Goal: Transaction & Acquisition: Obtain resource

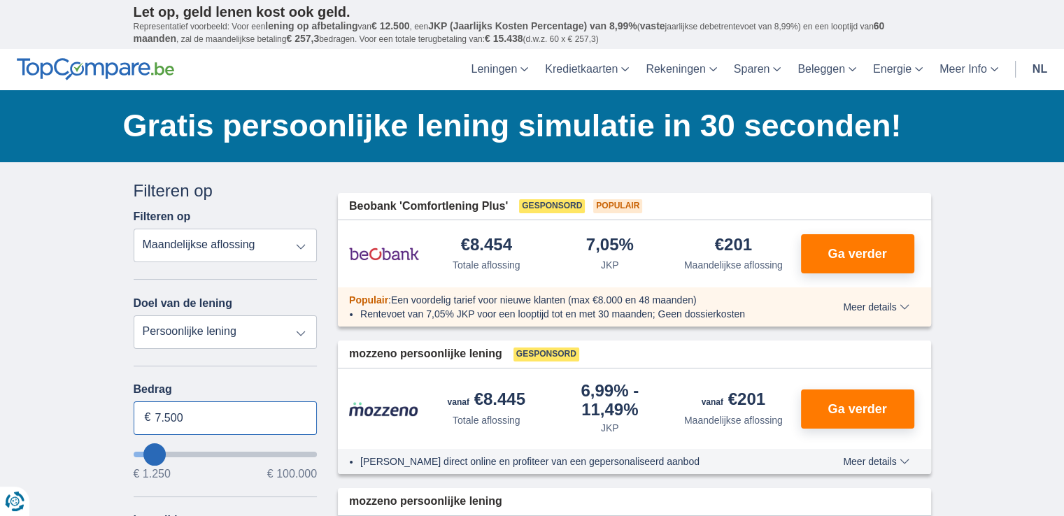
click at [196, 422] on input "7.500" at bounding box center [226, 418] width 184 height 34
type input "7"
type input "28.250"
type input "28250"
click at [189, 452] on input "wantToBorrow" at bounding box center [226, 455] width 184 height 6
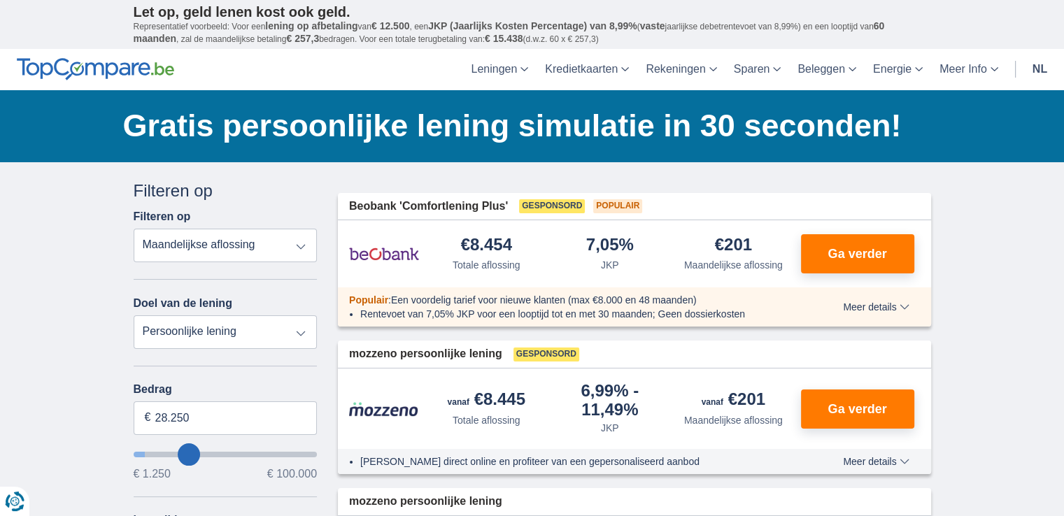
select select "120"
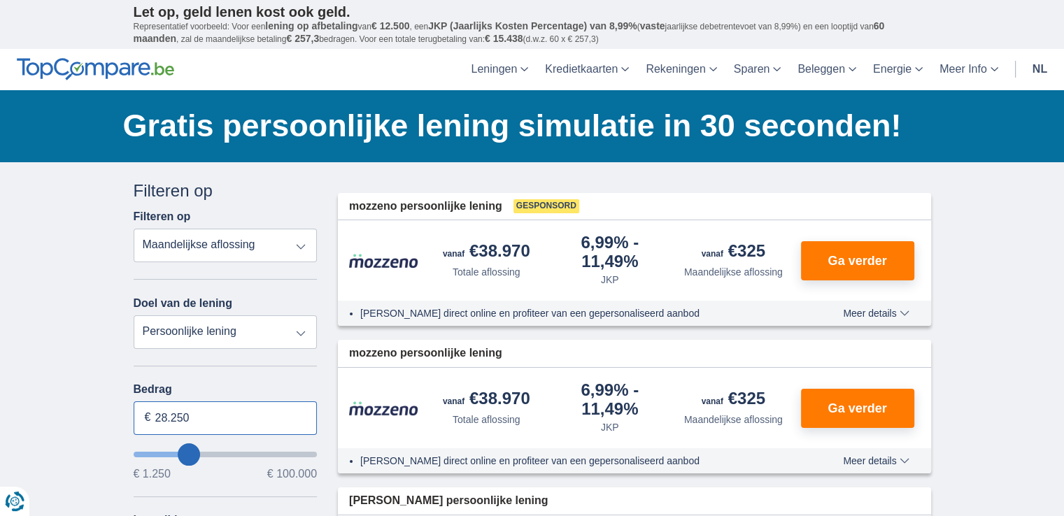
click at [197, 412] on input "28.250" at bounding box center [226, 418] width 184 height 34
type input "8.250"
type input "8250"
select select "48"
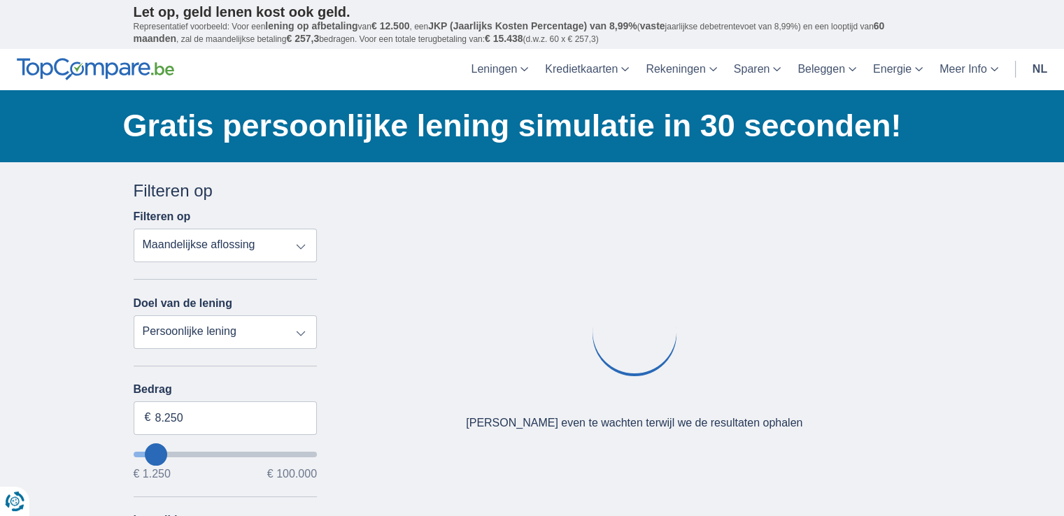
type input "8250"
click at [156, 452] on input "wantToBorrow" at bounding box center [226, 455] width 184 height 6
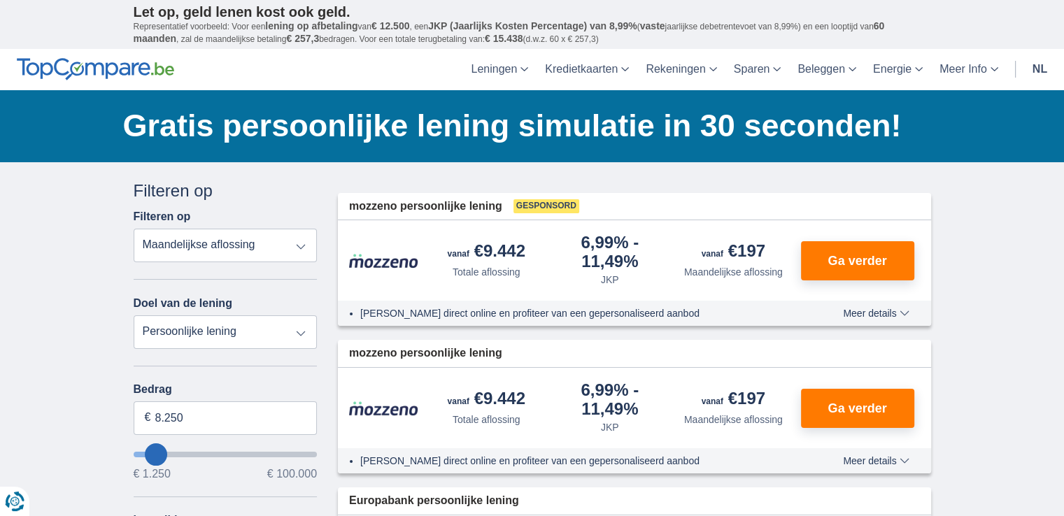
click at [145, 452] on input "wantToBorrow" at bounding box center [226, 455] width 184 height 6
type input "1.250"
type input "1250"
select select "24"
type input "1250"
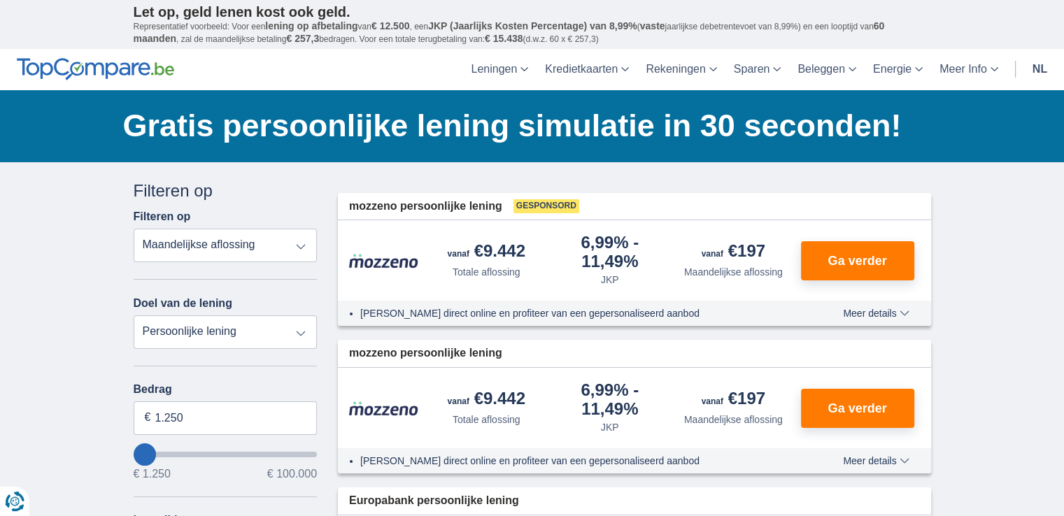
click at [140, 452] on input "wantToBorrow" at bounding box center [226, 455] width 184 height 6
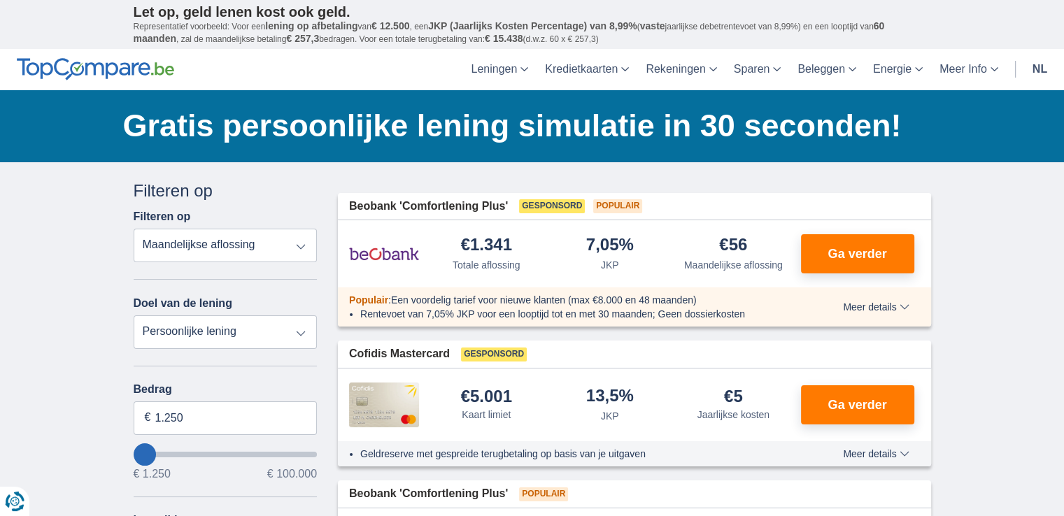
type input "9.250"
type input "9250"
select select "48"
type input "9250"
click at [157, 452] on input "wantToBorrow" at bounding box center [226, 455] width 184 height 6
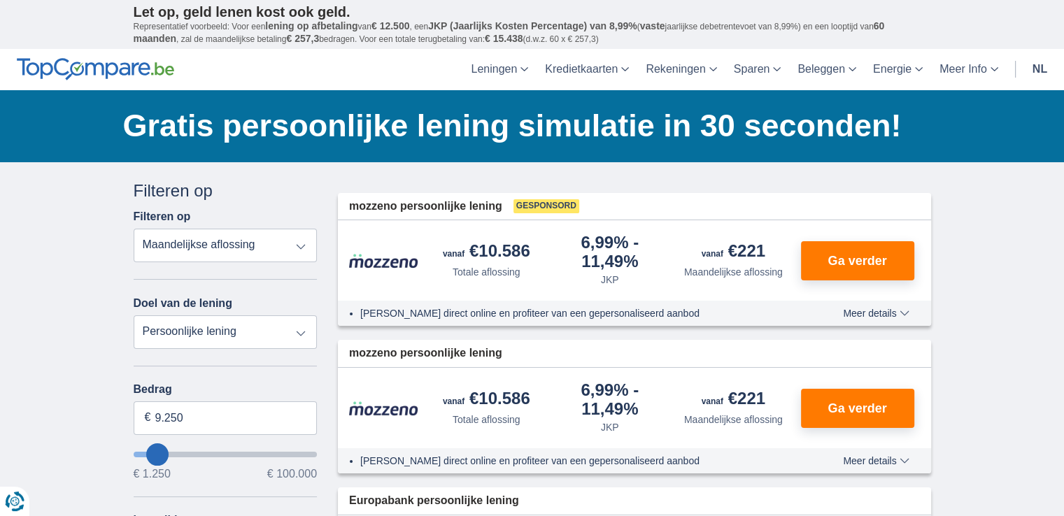
type input "1.250"
type input "1250"
select select "24"
type input "1250"
click at [144, 452] on input "wantToBorrow" at bounding box center [226, 455] width 184 height 6
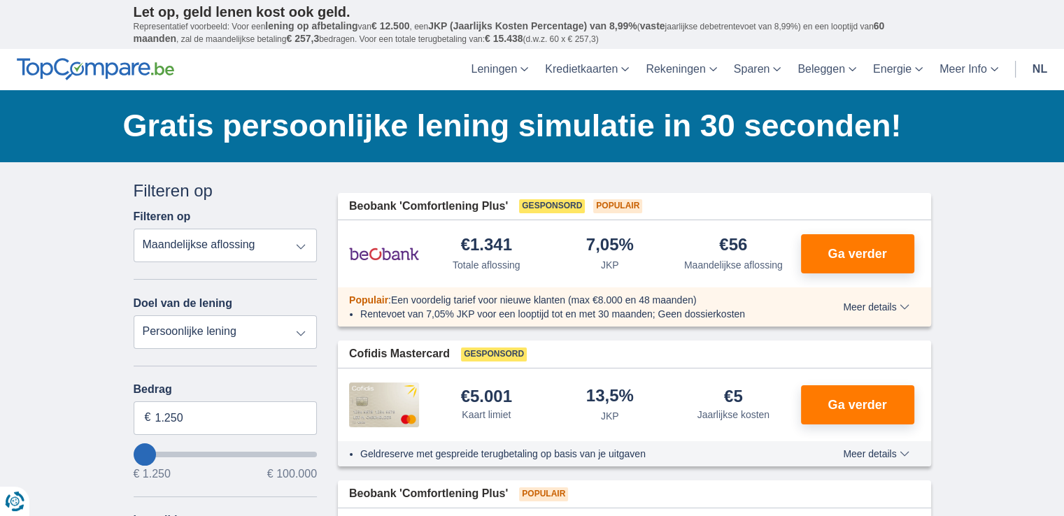
type input "28.250"
type input "28250"
select select "120"
type input "28250"
click at [188, 452] on input "wantToBorrow" at bounding box center [226, 455] width 184 height 6
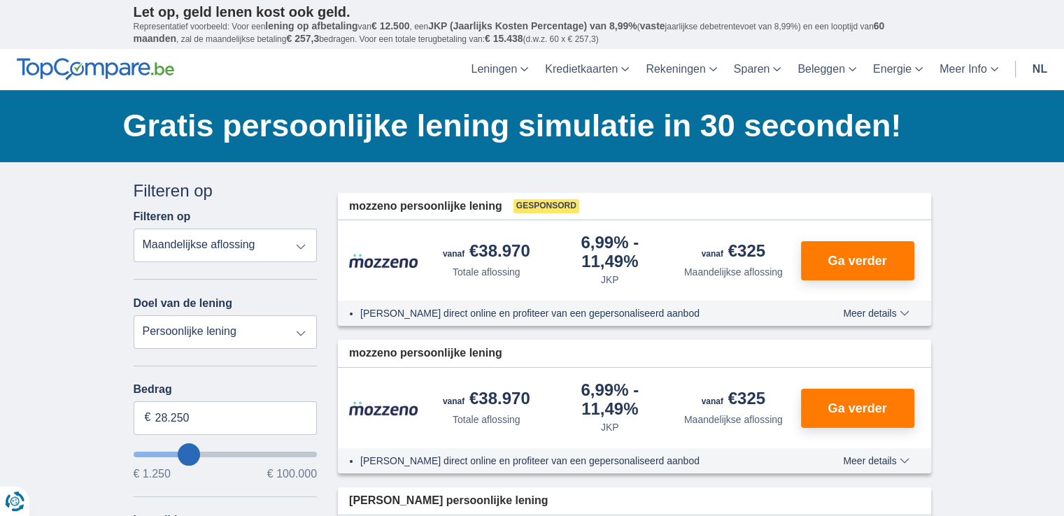
type input "5.250"
type input "5250"
select select "36"
type input "5250"
click at [151, 453] on input "wantToBorrow" at bounding box center [226, 455] width 184 height 6
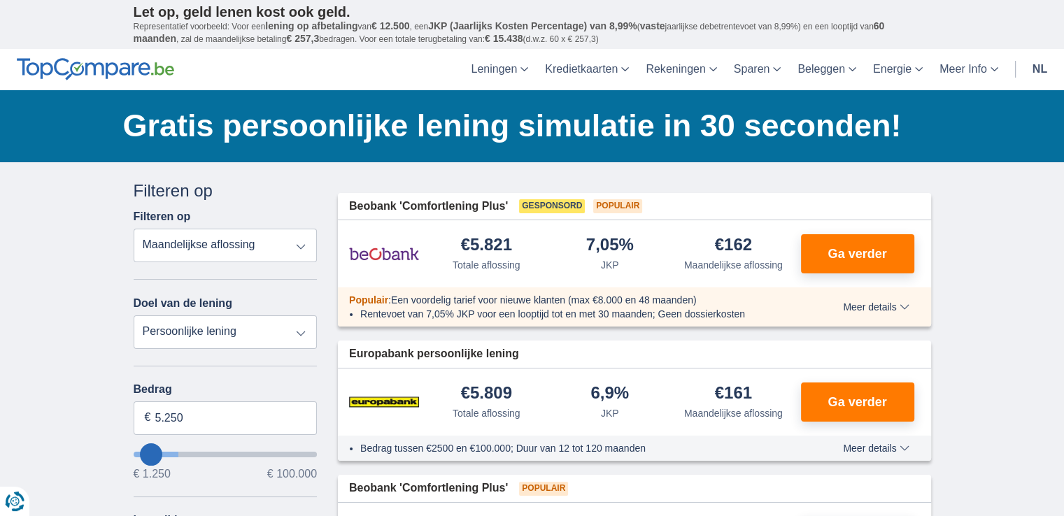
type input "25.250"
type input "25250"
select select "120"
type input "25250"
click at [183, 452] on input "wantToBorrow" at bounding box center [226, 455] width 184 height 6
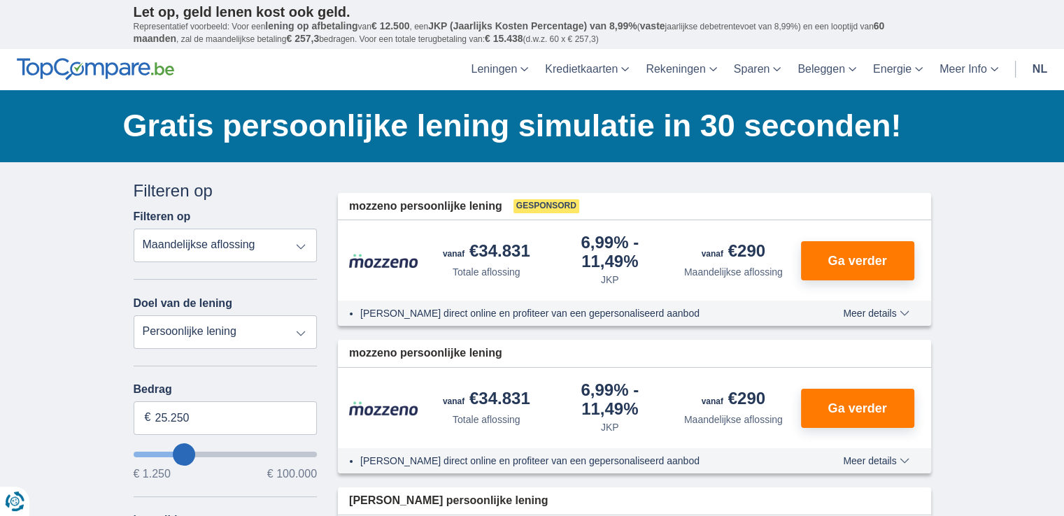
type input "1.250"
type input "1250"
select select "24"
type input "1250"
click at [143, 452] on input "wantToBorrow" at bounding box center [226, 455] width 184 height 6
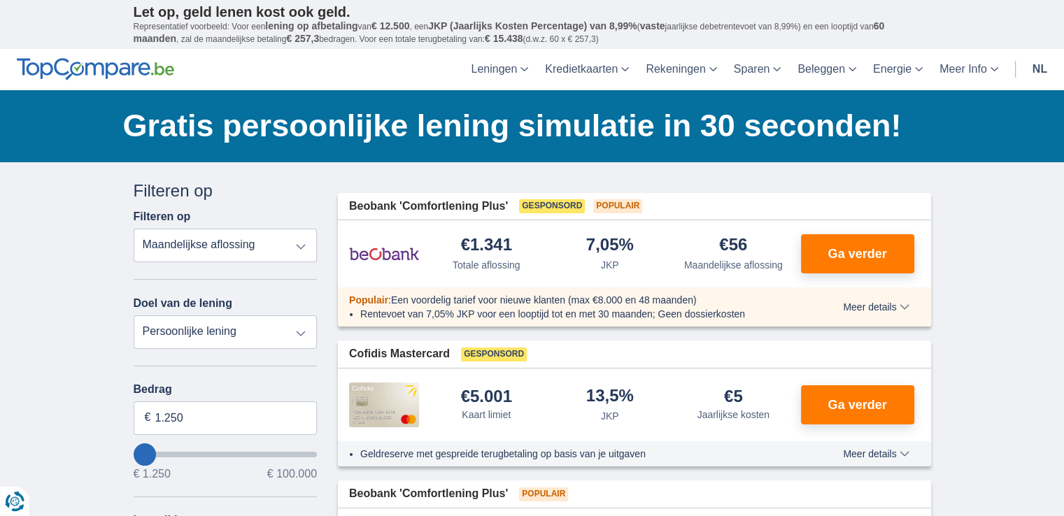
type input "8.250"
type input "8250"
select select "48"
type input "8250"
click at [156, 452] on input "wantToBorrow" at bounding box center [226, 455] width 184 height 6
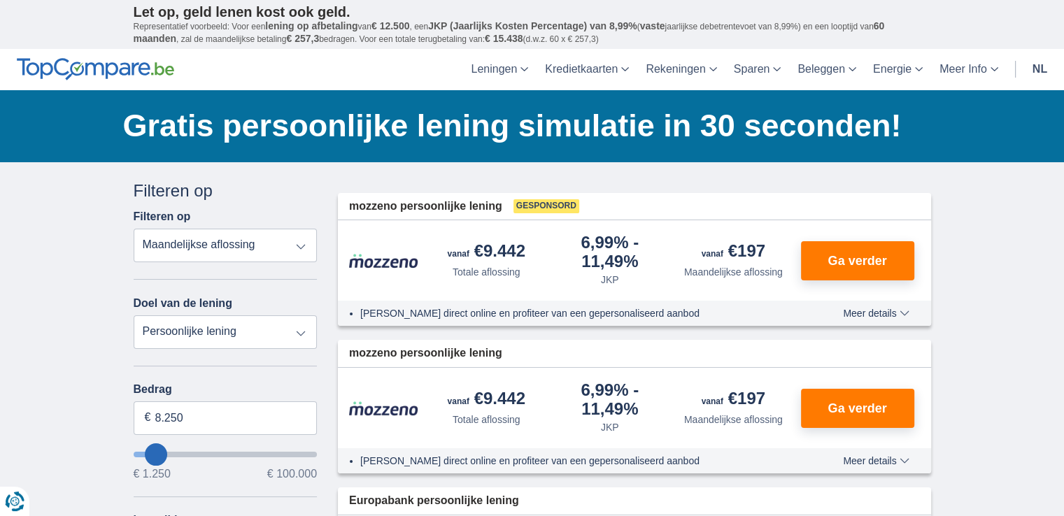
type input "30.250"
type input "30250"
select select "120"
type input "30250"
click at [192, 452] on input "wantToBorrow" at bounding box center [226, 455] width 184 height 6
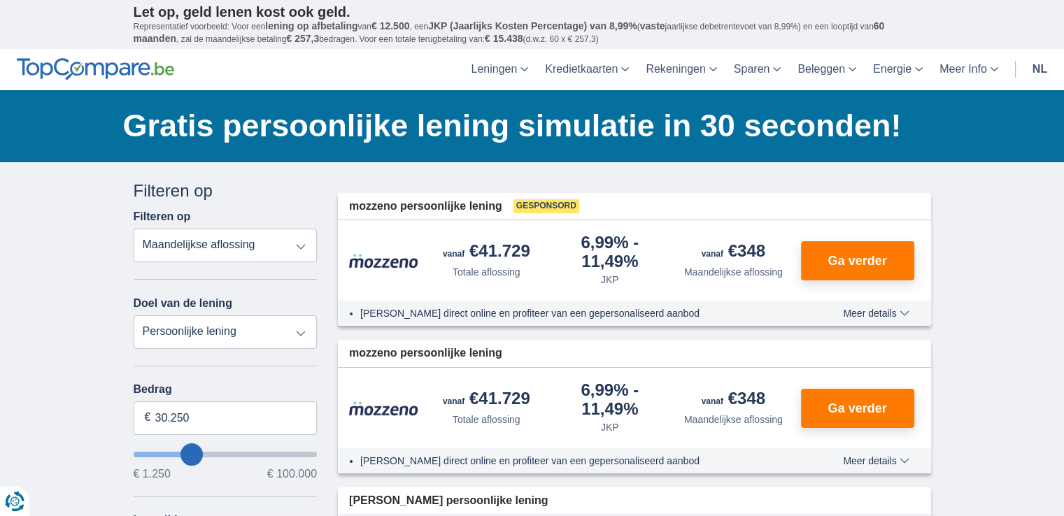
type input "1.250"
type input "1250"
select select "24"
type input "1250"
click at [143, 452] on input "wantToBorrow" at bounding box center [226, 455] width 184 height 6
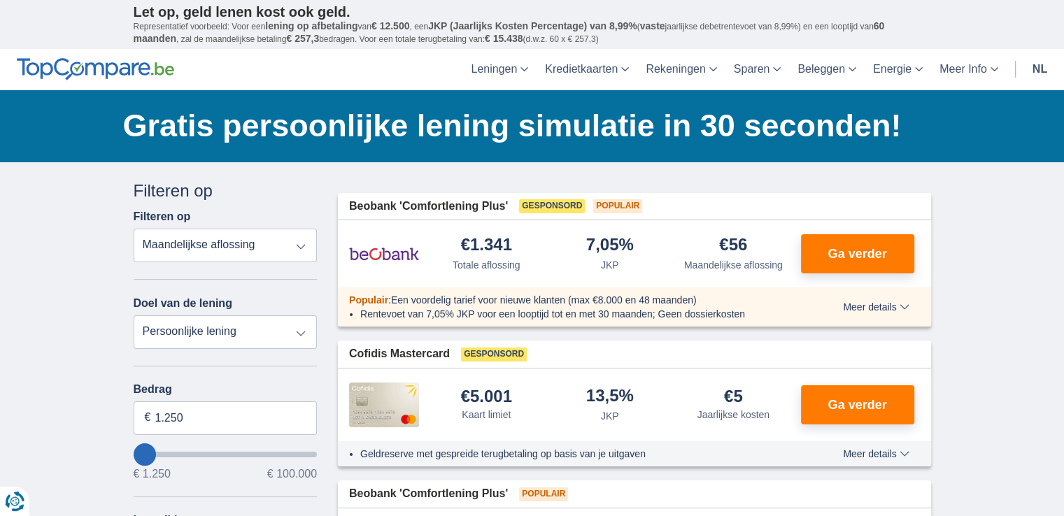
type input "33.250"
type input "33250"
select select "120"
type input "33250"
click at [196, 453] on input "wantToBorrow" at bounding box center [226, 455] width 184 height 6
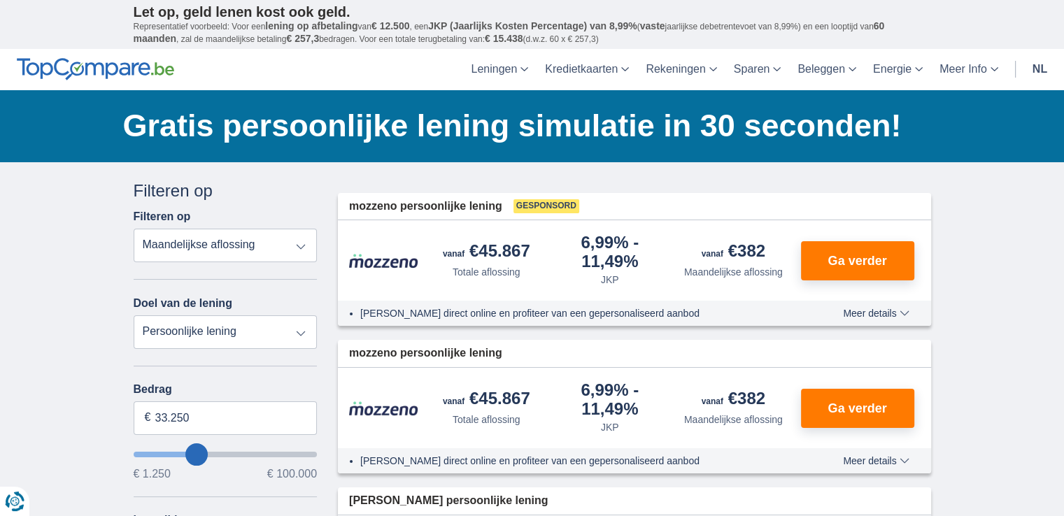
type input "6.250"
type input "6250"
select select "42"
type input "6250"
click at [152, 452] on input "wantToBorrow" at bounding box center [226, 455] width 184 height 6
